Goal: Check status: Check status

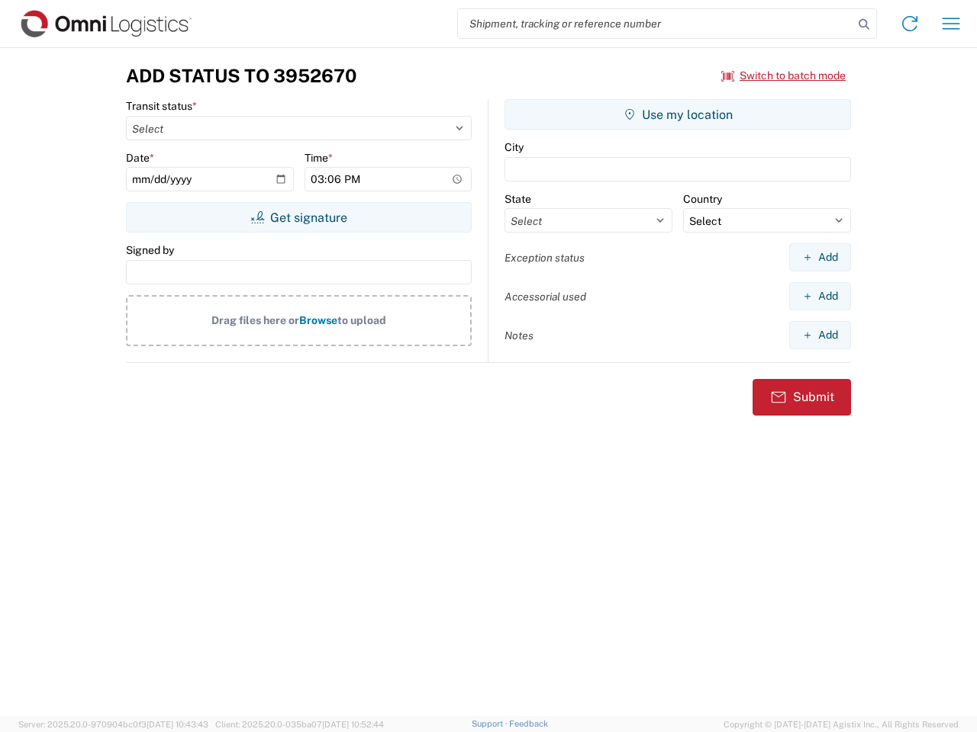
click at [655, 24] on input "search" at bounding box center [655, 23] width 395 height 29
click at [864, 24] on icon at bounding box center [863, 24] width 21 height 21
click at [909, 24] on icon at bounding box center [909, 23] width 24 height 24
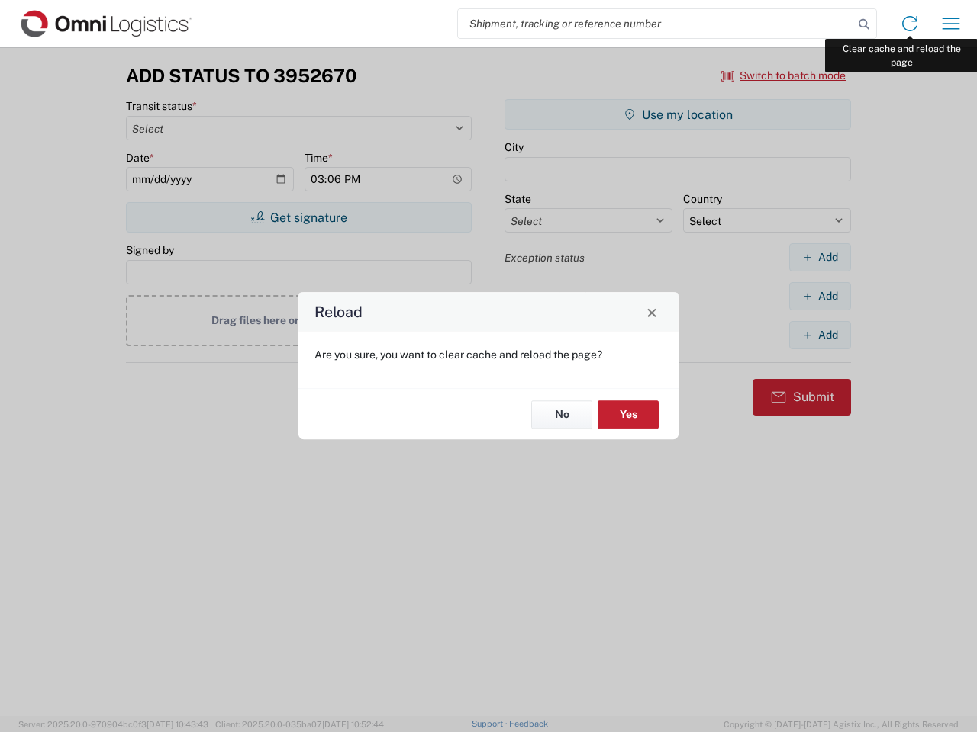
click at [951, 24] on div "Reload Are you sure, you want to clear cache and reload the page? No Yes" at bounding box center [488, 366] width 977 height 732
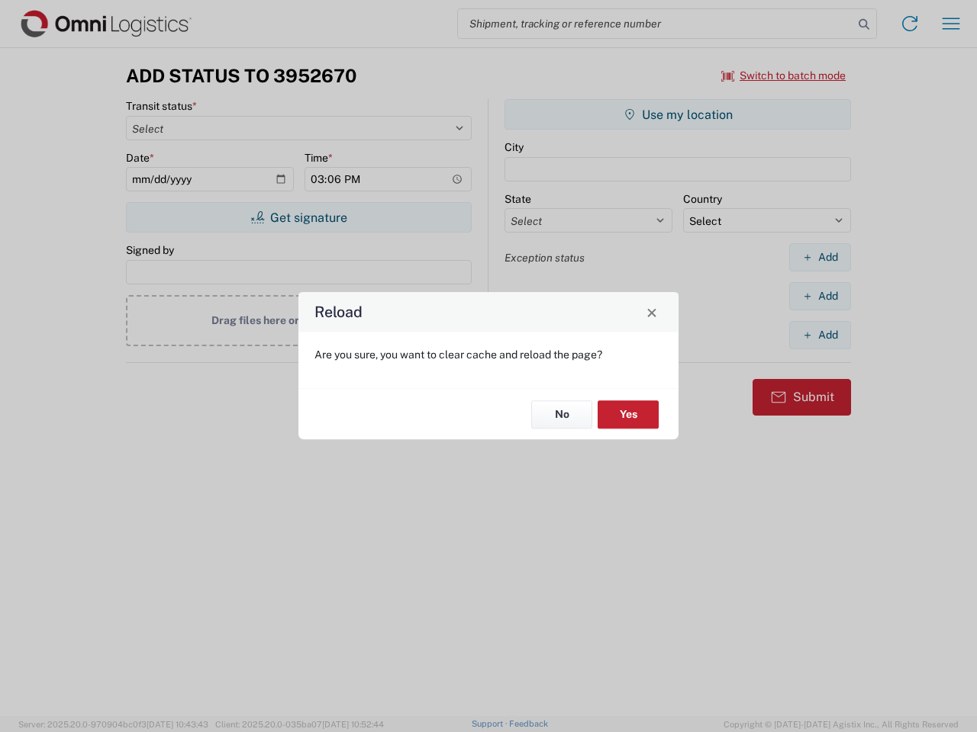
click at [784, 76] on div "Reload Are you sure, you want to clear cache and reload the page? No Yes" at bounding box center [488, 366] width 977 height 732
click at [298, 217] on div "Reload Are you sure, you want to clear cache and reload the page? No Yes" at bounding box center [488, 366] width 977 height 732
click at [677, 114] on div "Reload Are you sure, you want to clear cache and reload the page? No Yes" at bounding box center [488, 366] width 977 height 732
click at [819, 257] on div "Reload Are you sure, you want to clear cache and reload the page? No Yes" at bounding box center [488, 366] width 977 height 732
click at [819, 296] on div "Reload Are you sure, you want to clear cache and reload the page? No Yes" at bounding box center [488, 366] width 977 height 732
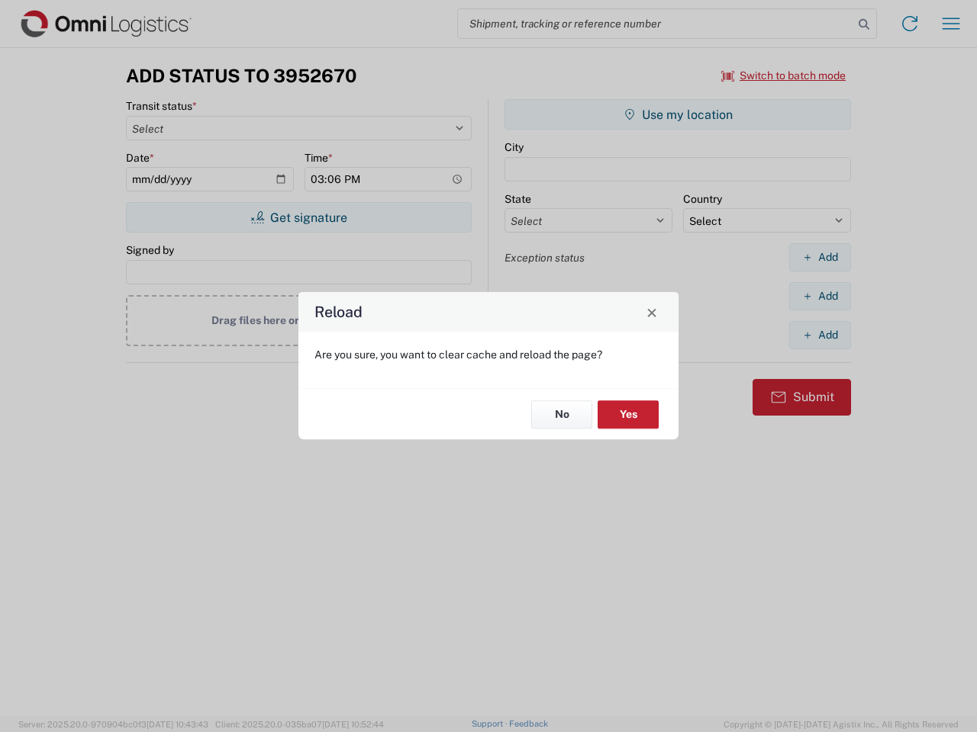
click at [819, 335] on div "Reload Are you sure, you want to clear cache and reload the page? No Yes" at bounding box center [488, 366] width 977 height 732
